Goal: Information Seeking & Learning: Compare options

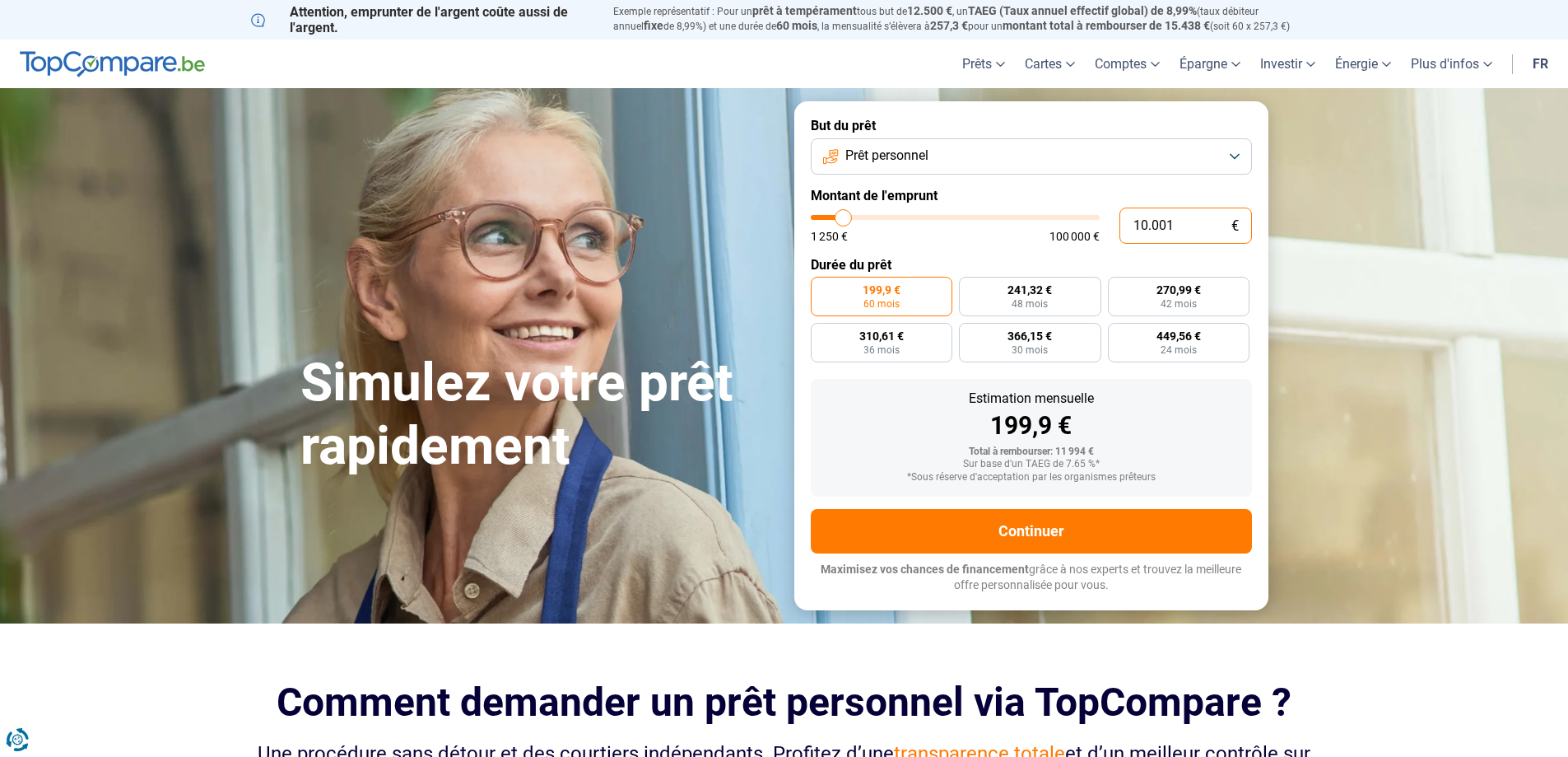
click at [1192, 225] on input "10.001" at bounding box center [1186, 225] width 133 height 36
type input "1.000"
type input "1250"
type input "1.250"
type input "1250"
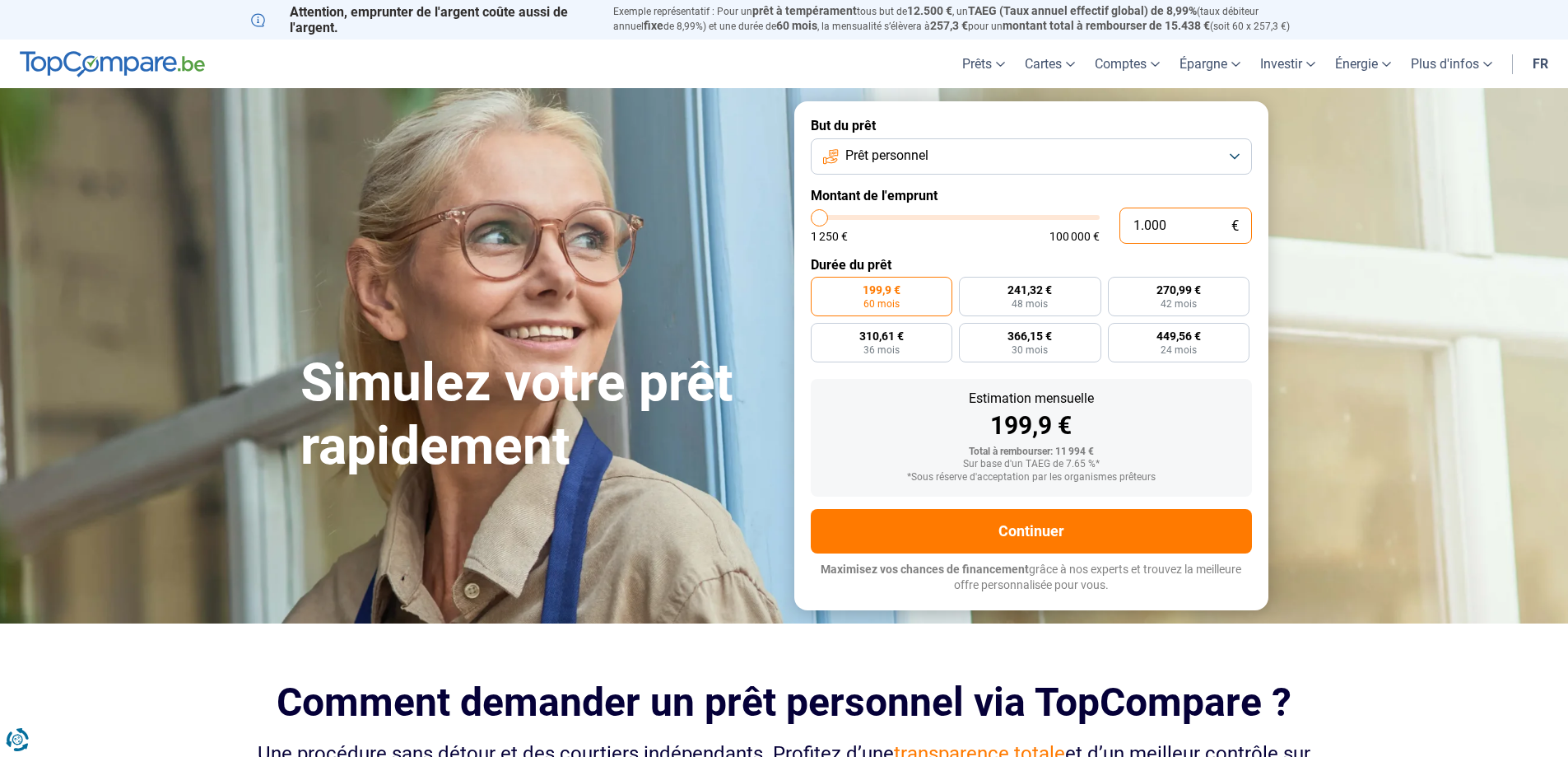
radio input "true"
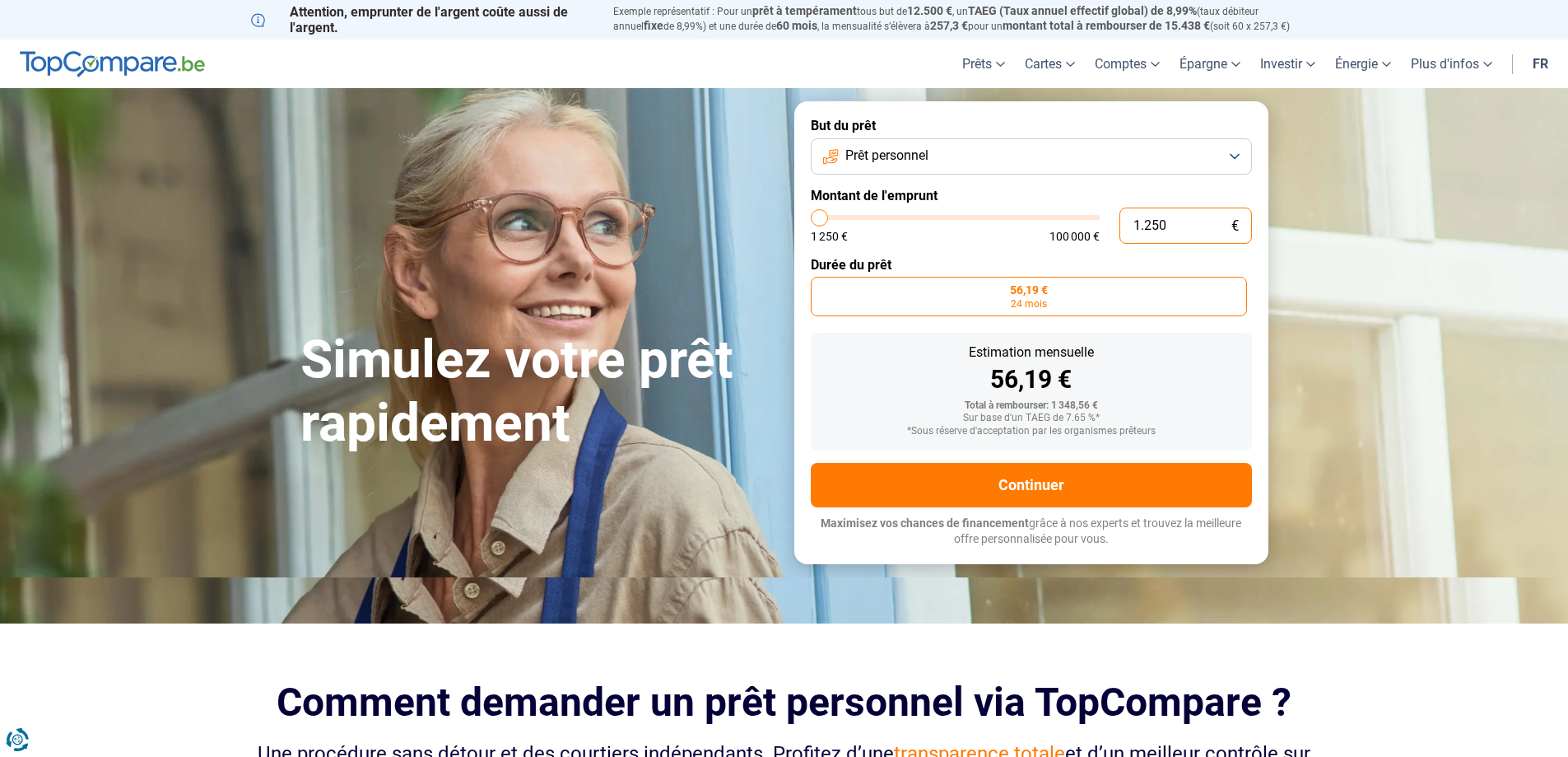
type input "12.500"
type input "12500"
type input "1.250"
type input "1250"
type input "125"
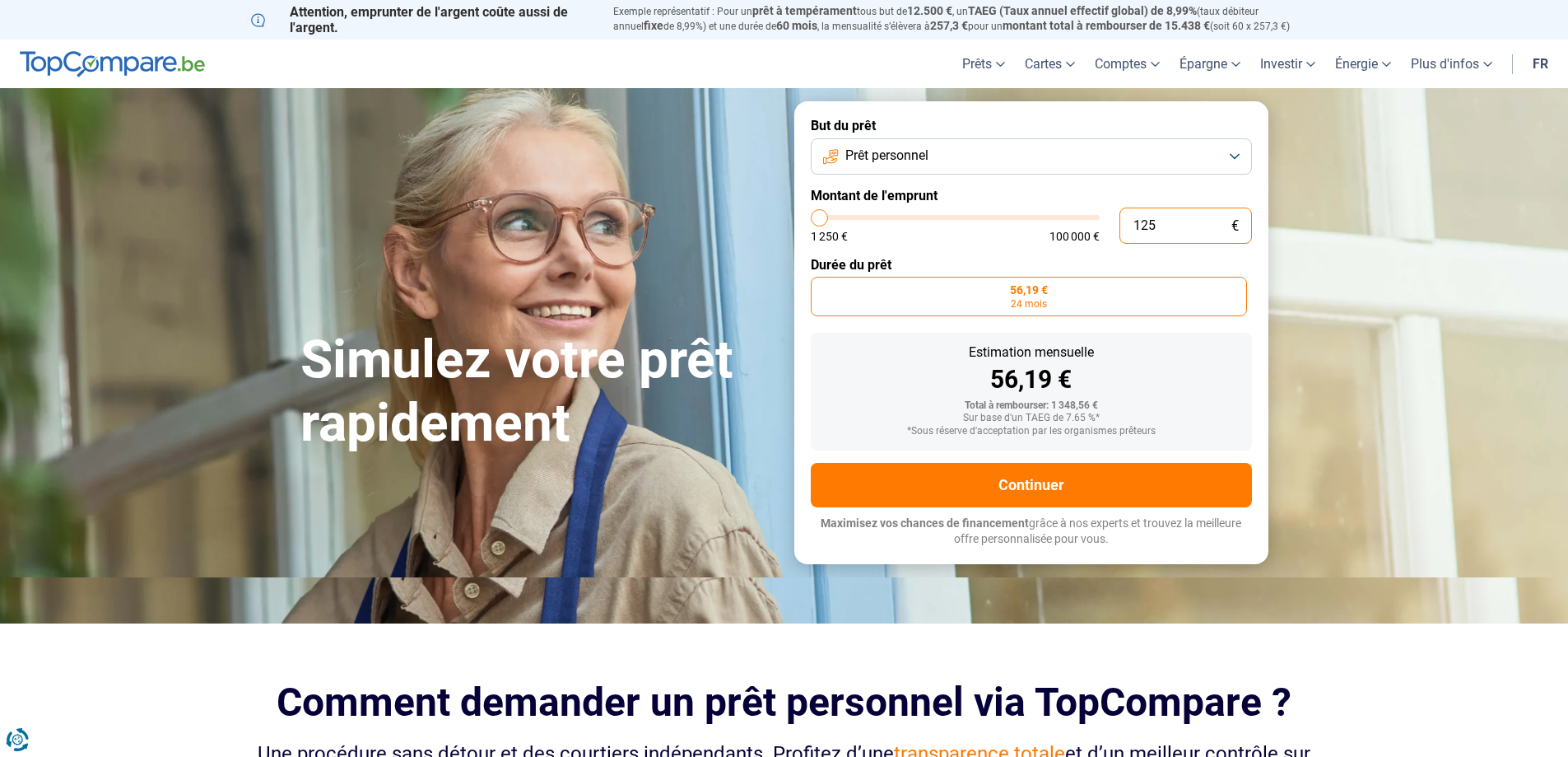
type input "1250"
type input "12"
type input "1250"
type input "1"
type input "1250"
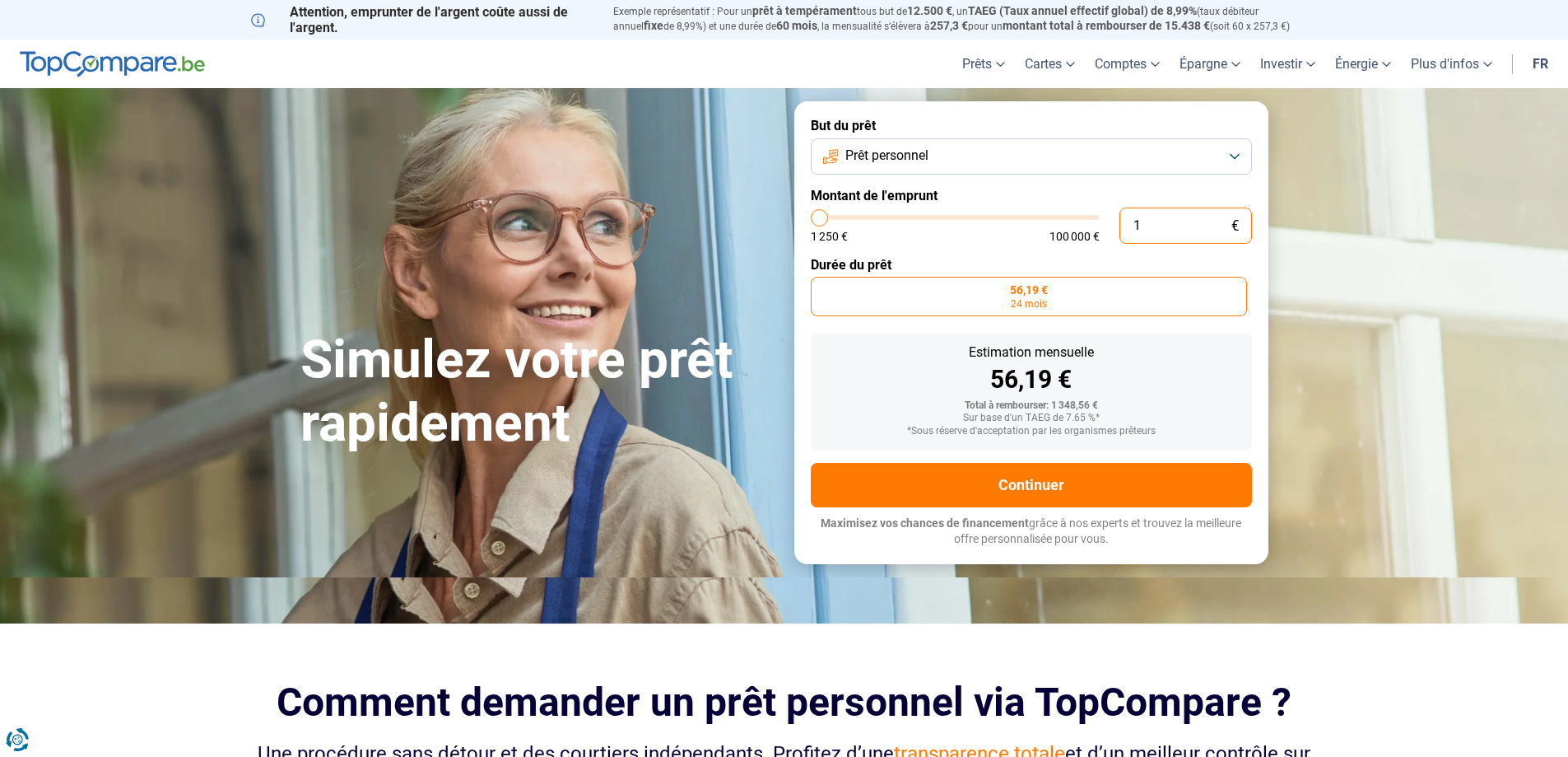
type input "10"
type input "1250"
type input "100"
type input "1250"
type input "1.000"
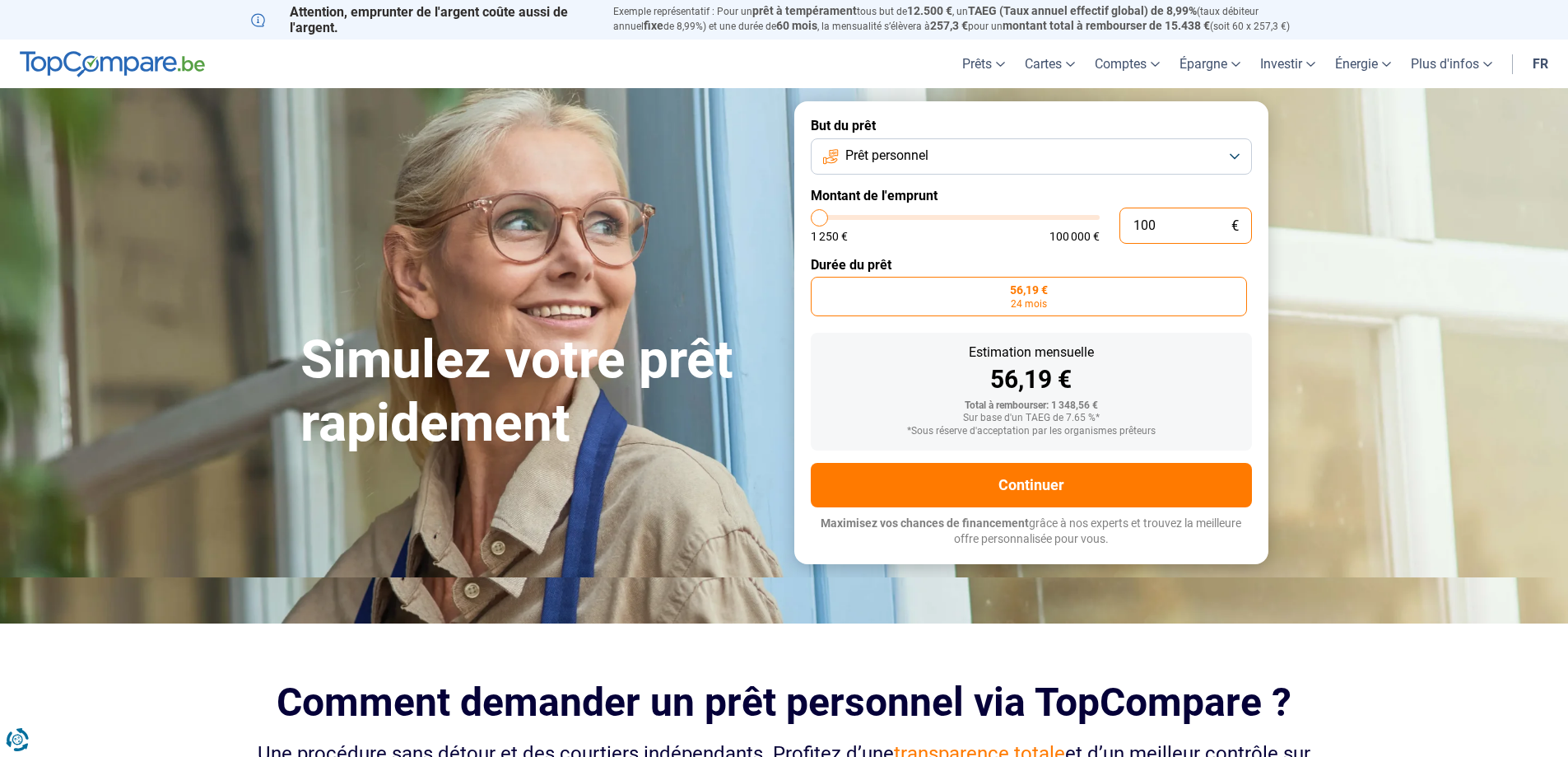
type input "1250"
type input "10.000"
type input "10000"
type input "10.000"
radio input "false"
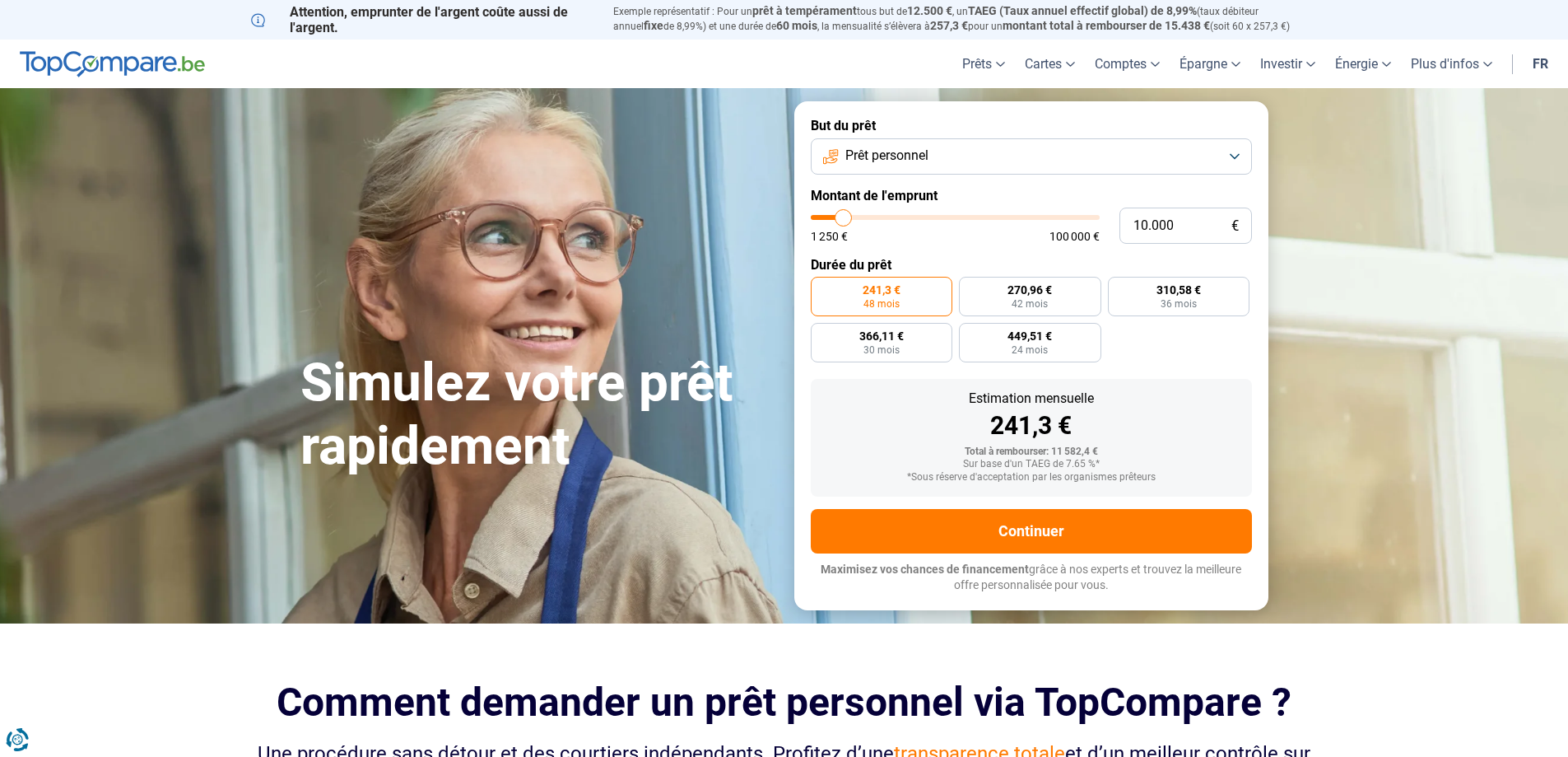
click at [1202, 343] on form "But du prêt Prêt personnel Montant de l'emprunt 10.000 € 1 250 € 100 000 € Duré…" at bounding box center [1031, 356] width 474 height 509
drag, startPoint x: 1182, startPoint y: 217, endPoint x: 1087, endPoint y: 228, distance: 95.6
click at [1087, 228] on div "10.001 € 1 250 € 100 000 €" at bounding box center [1031, 225] width 441 height 36
type input "5"
type input "1250"
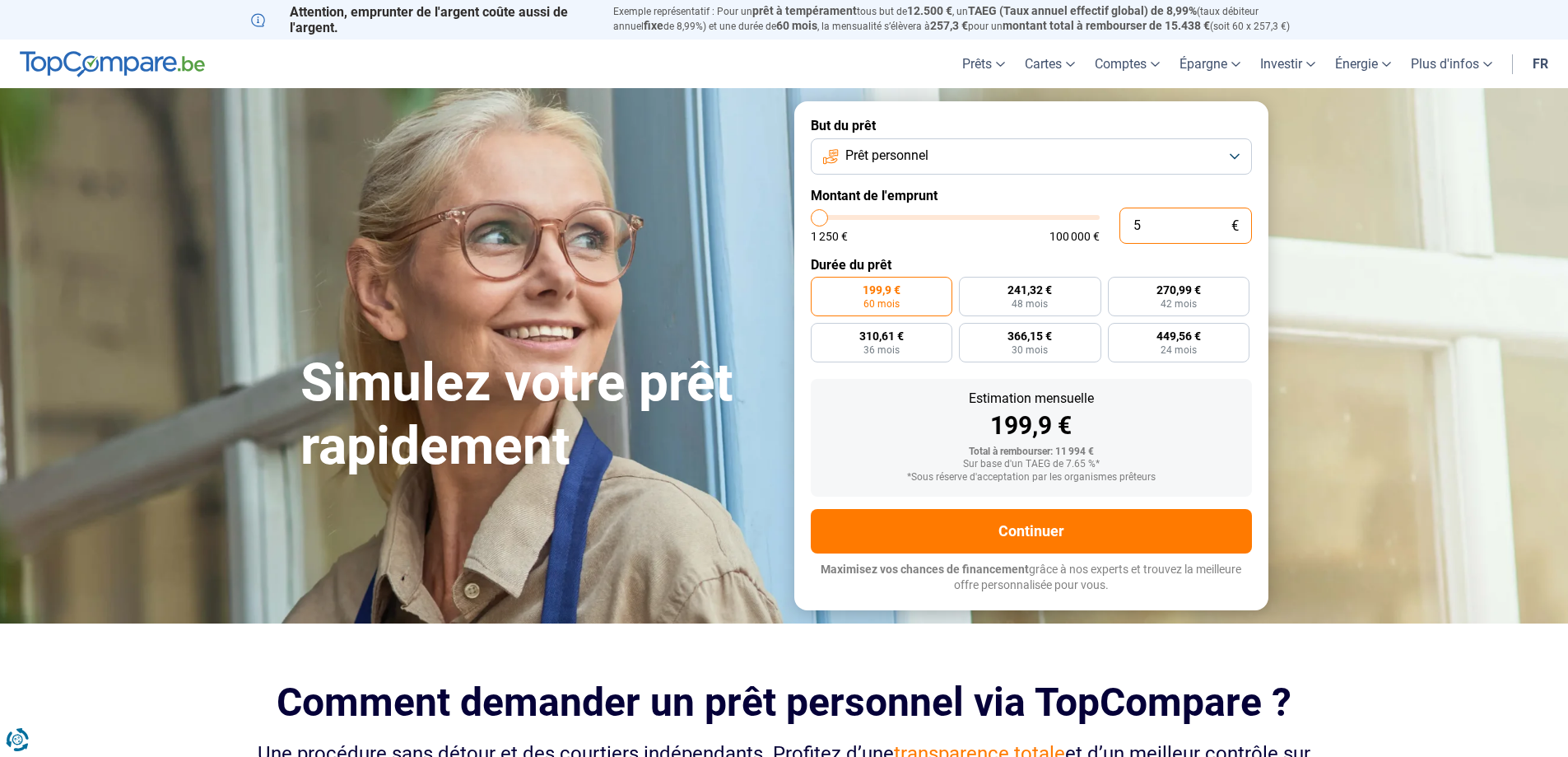
type input "50"
type input "1250"
type input "500"
type input "1250"
type input "5.000"
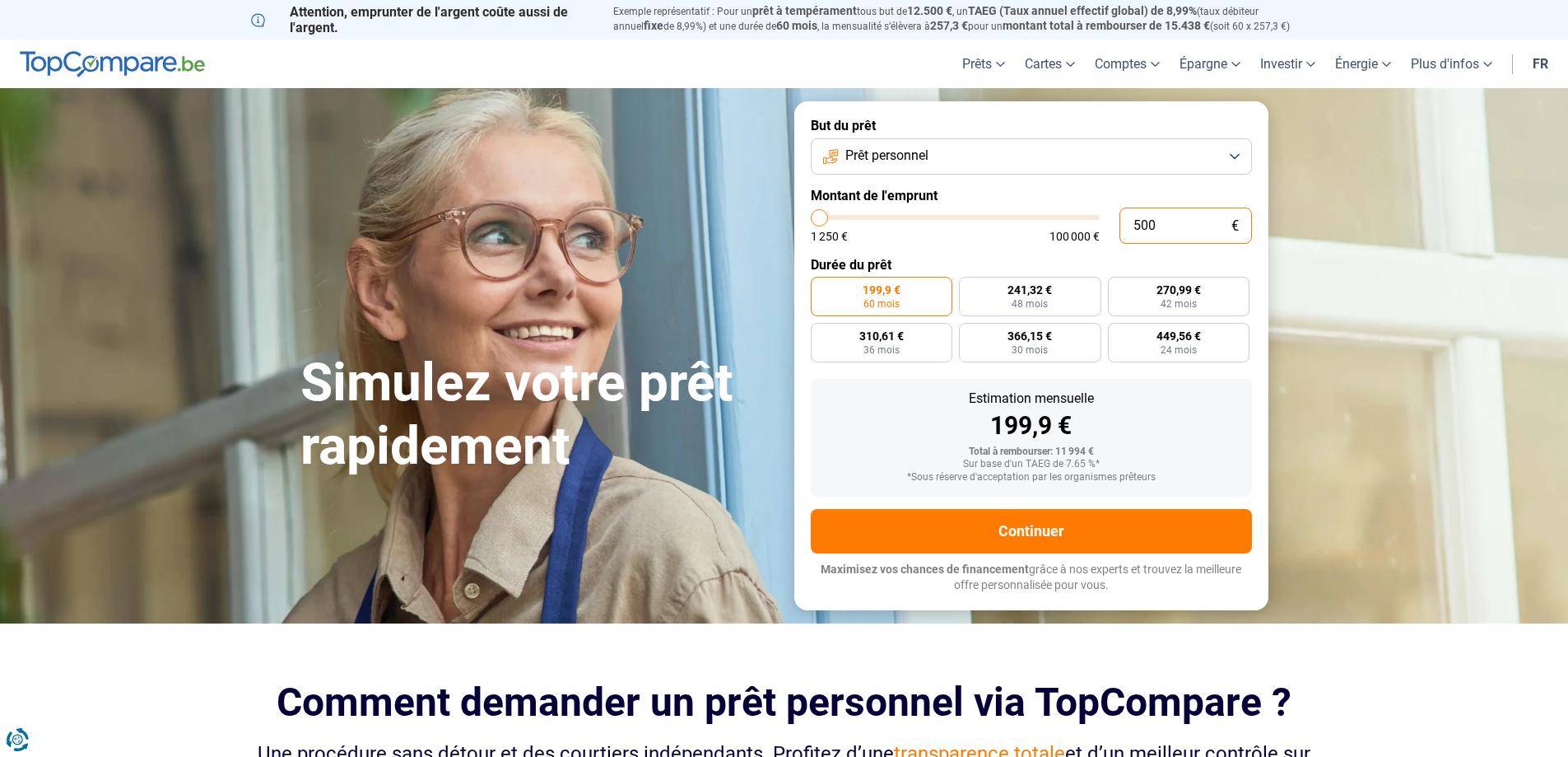
type input "5000"
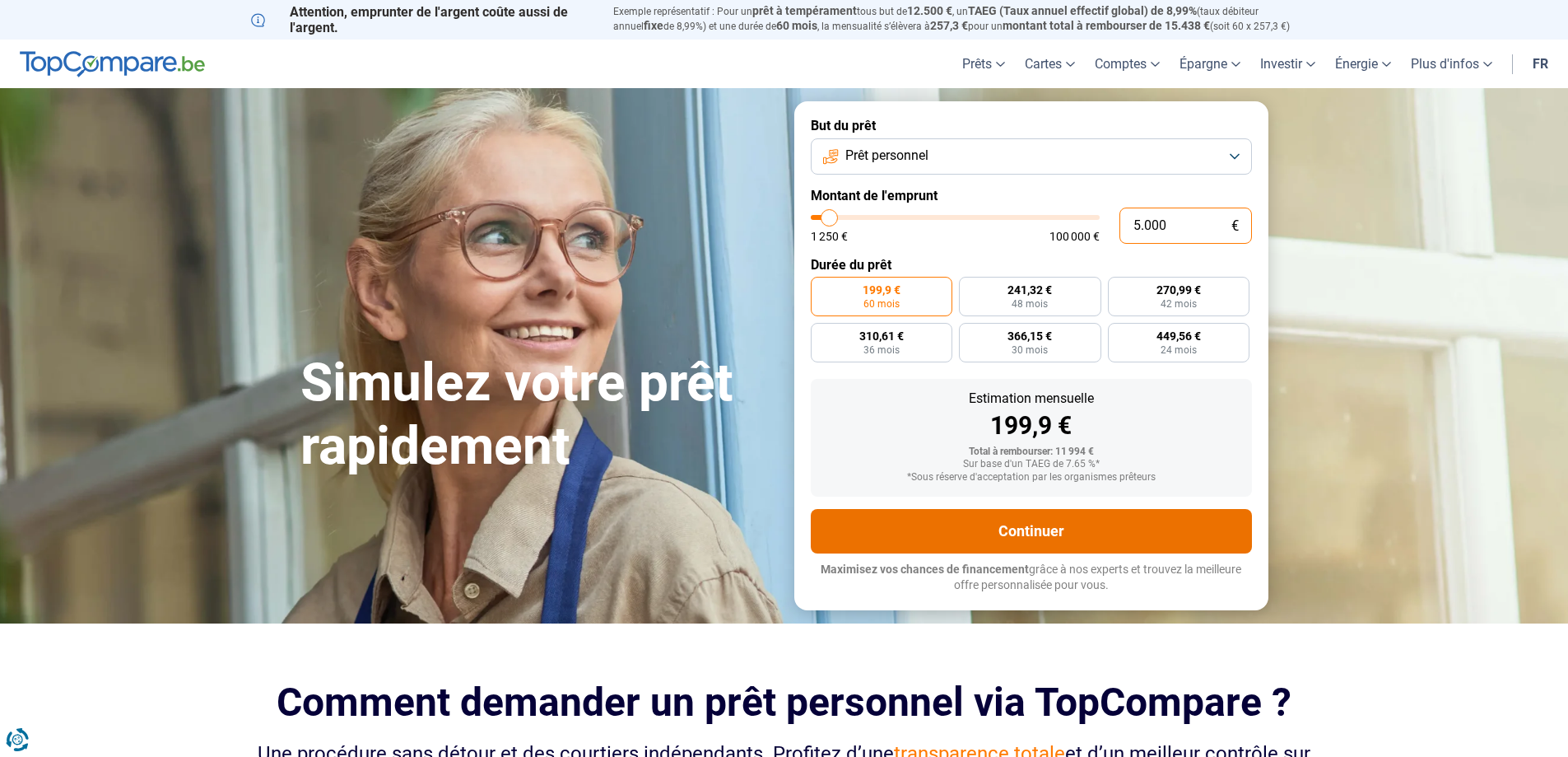
radio input "true"
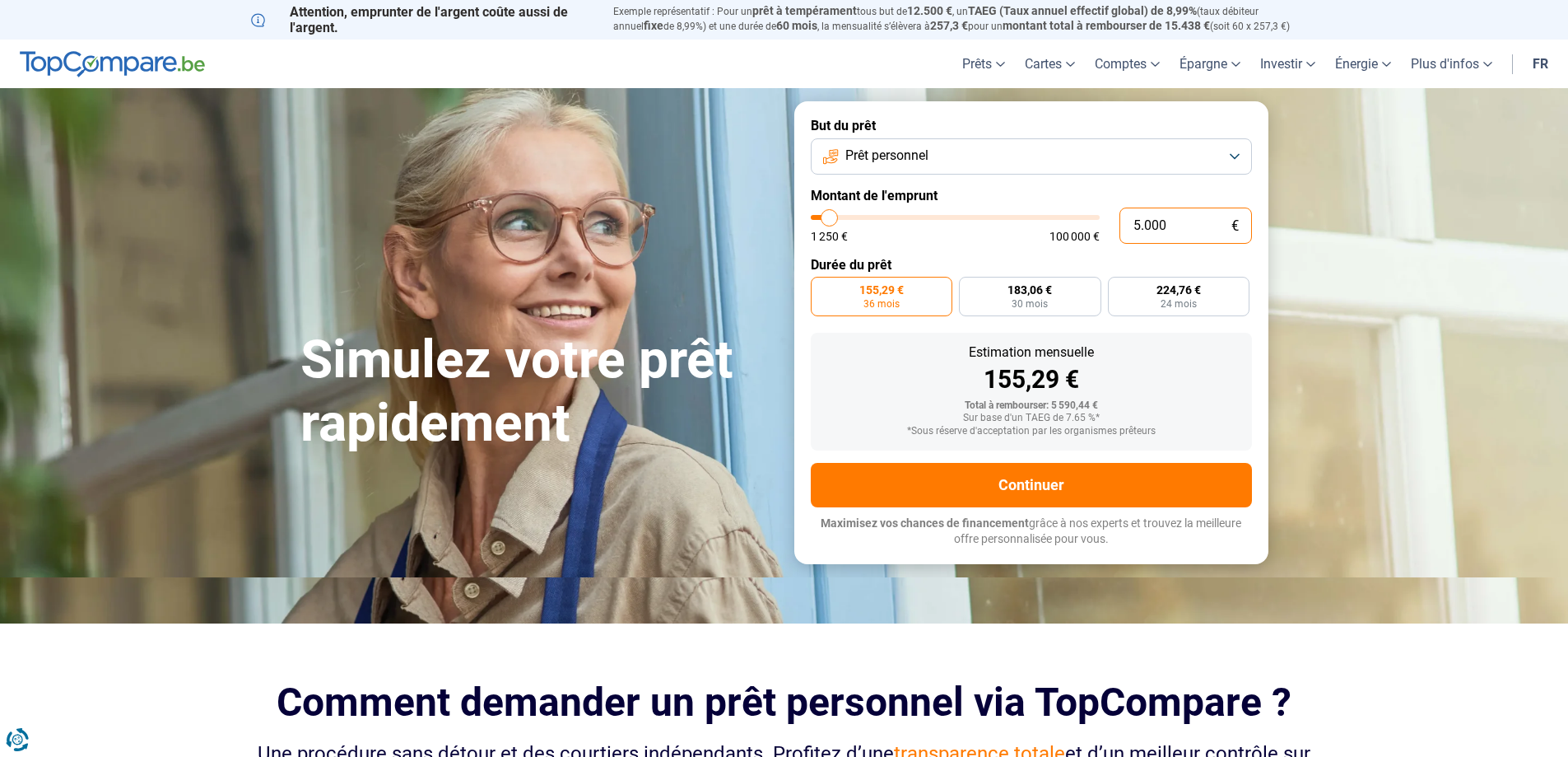
type input "5.000"
click at [892, 153] on span "Prêt personnel" at bounding box center [887, 156] width 83 height 19
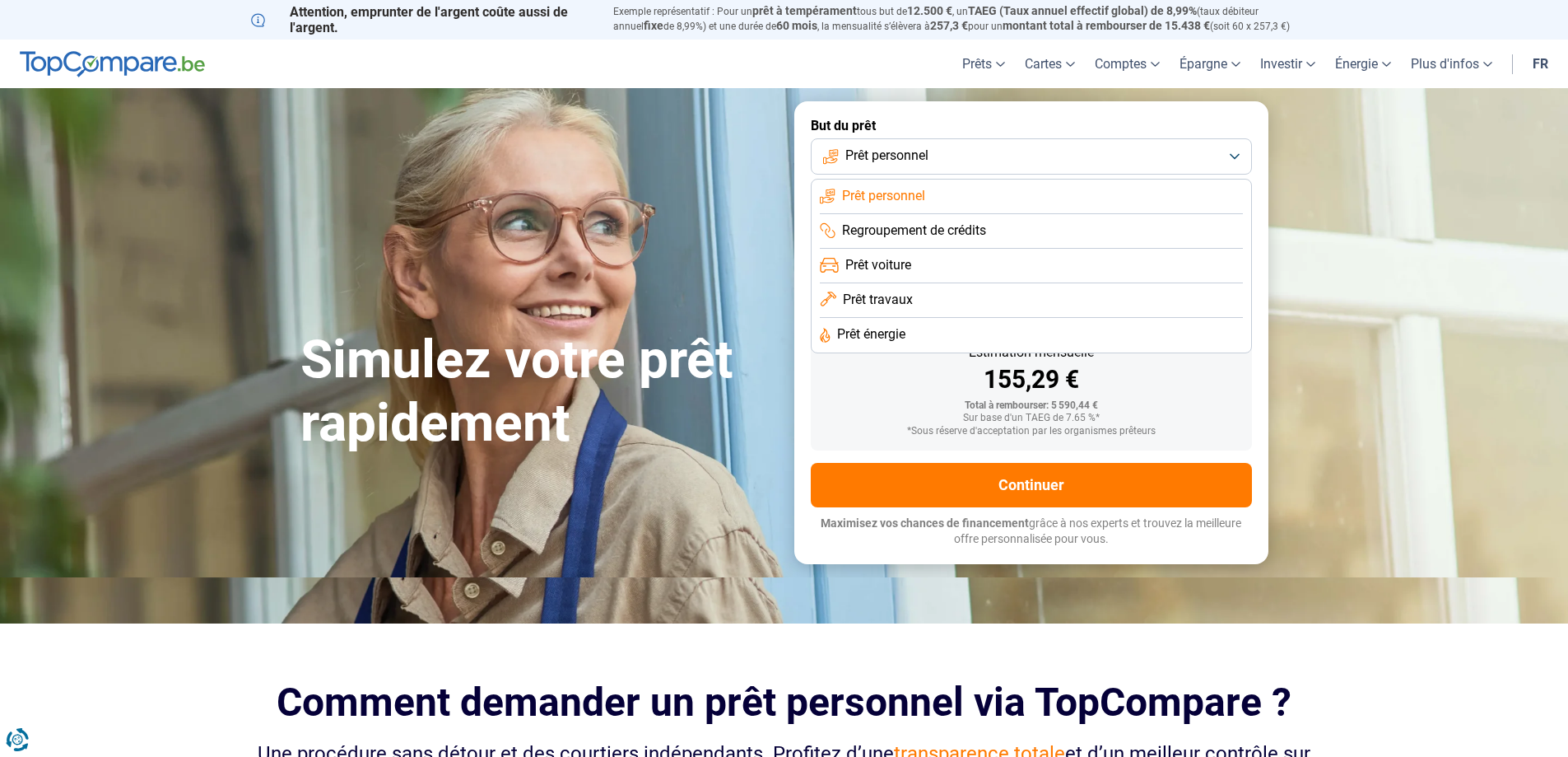
click at [892, 153] on span "Prêt personnel" at bounding box center [887, 156] width 83 height 19
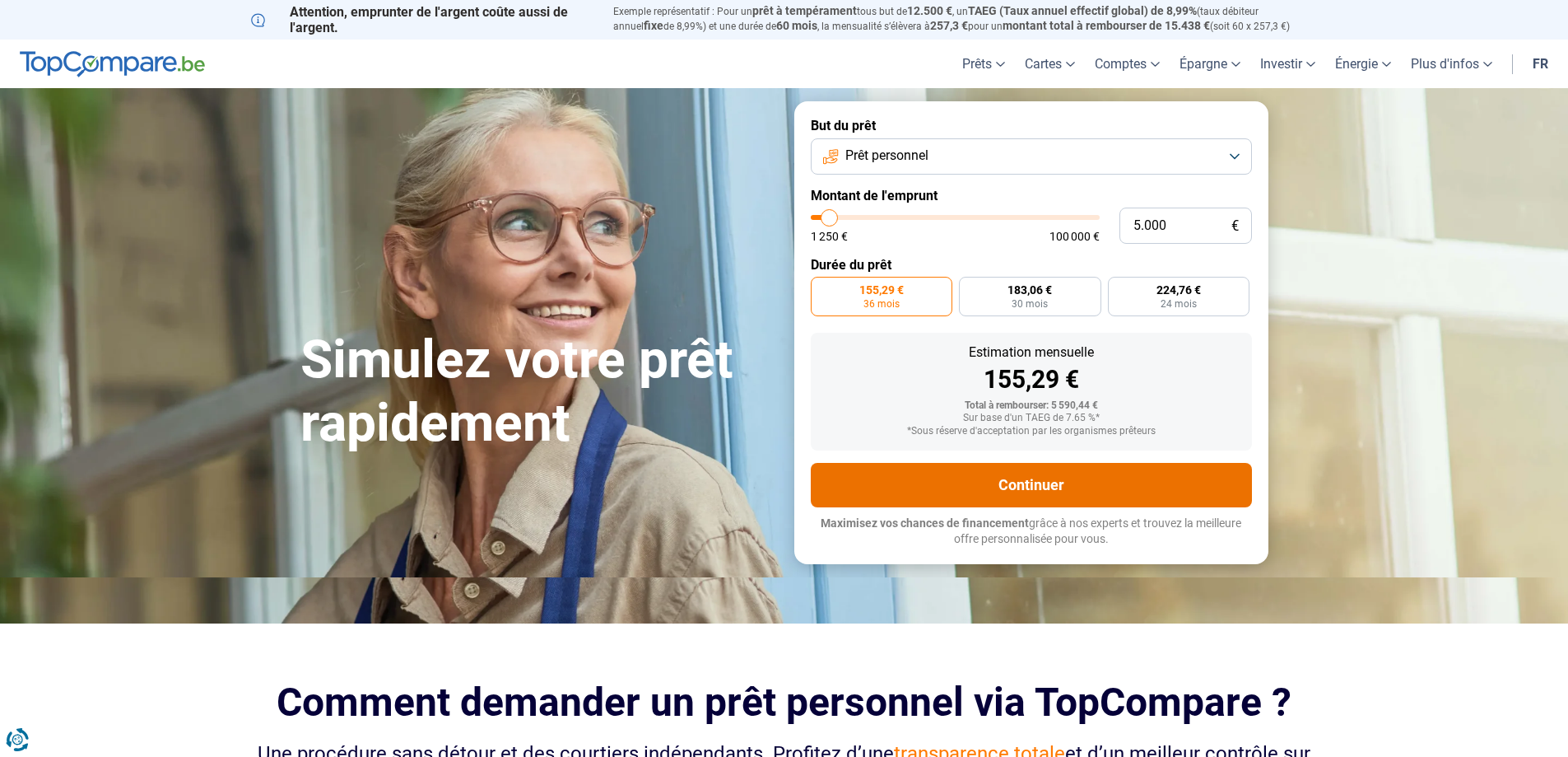
click at [963, 482] on button "Continuer" at bounding box center [1031, 484] width 441 height 44
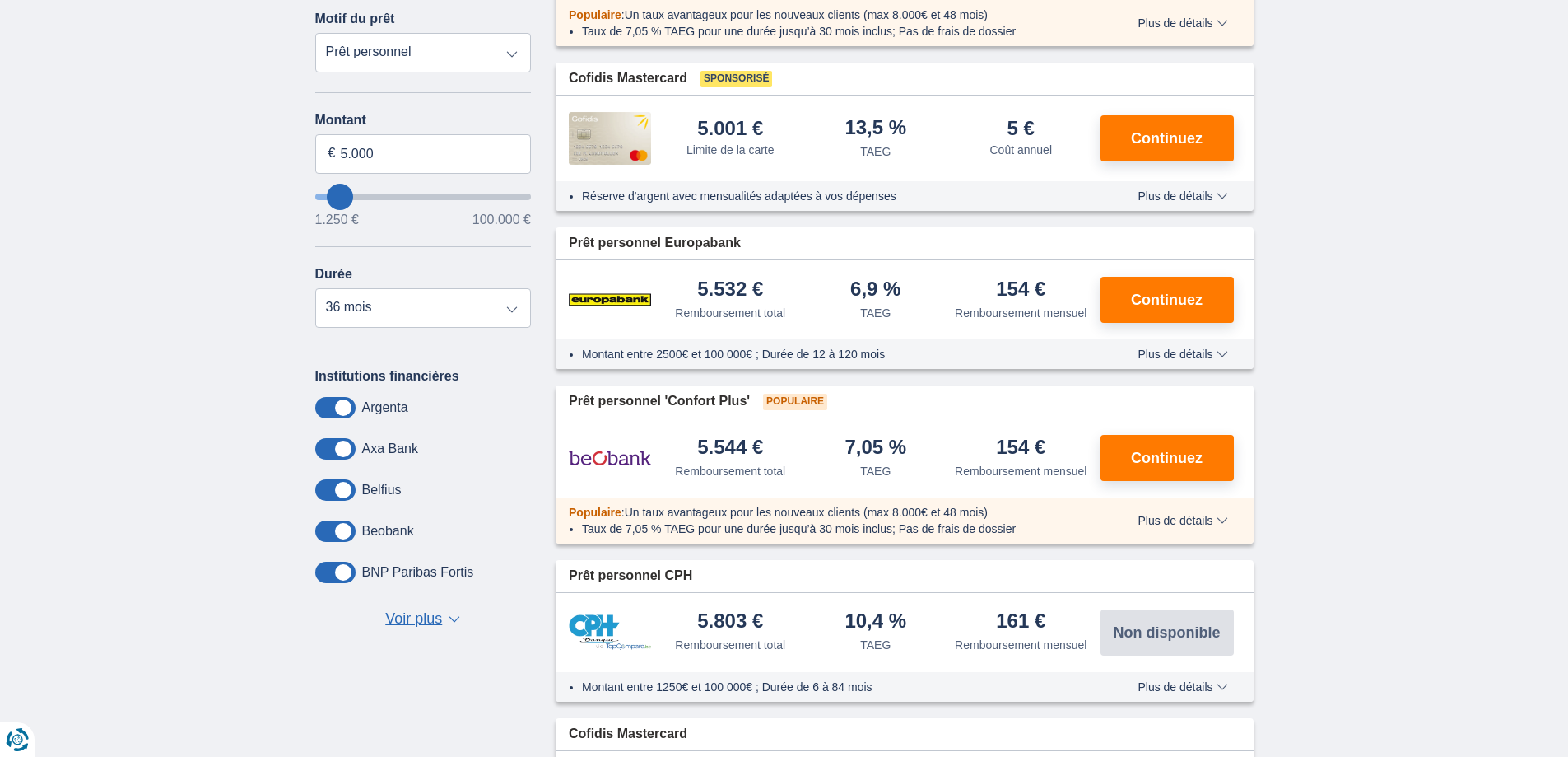
scroll to position [330, 0]
